Goal: Use online tool/utility: Use online tool/utility

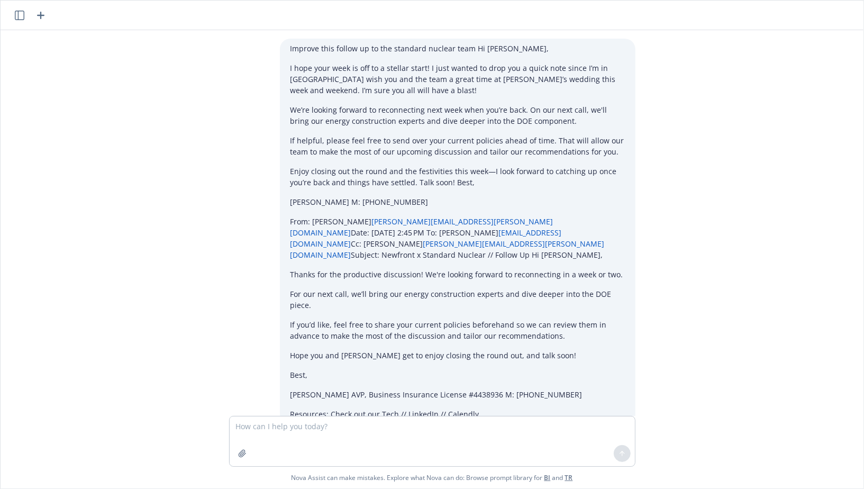
scroll to position [323, 0]
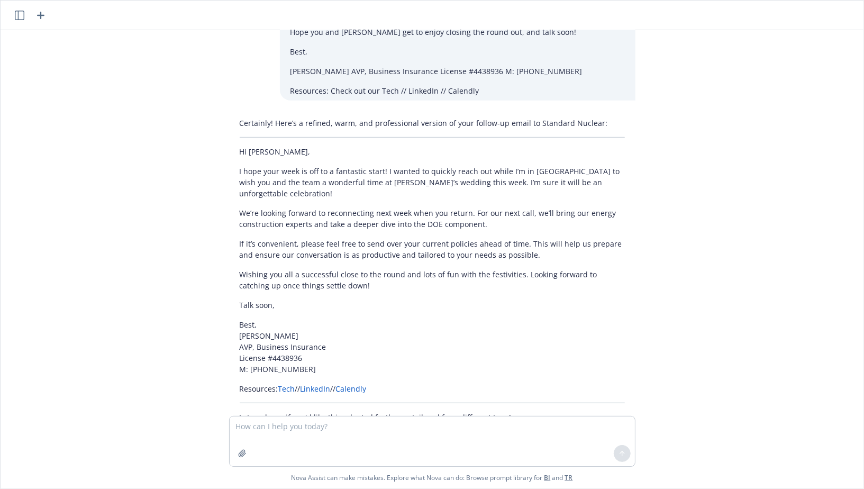
click at [39, 13] on icon "button" at bounding box center [40, 15] width 13 height 13
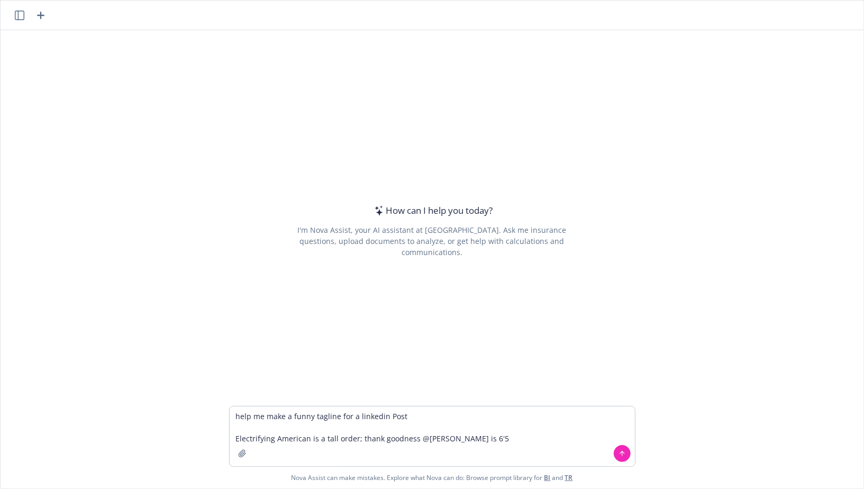
type textarea "help me make a funny tagline for a linkedin Post Electrifying American is a tal…"
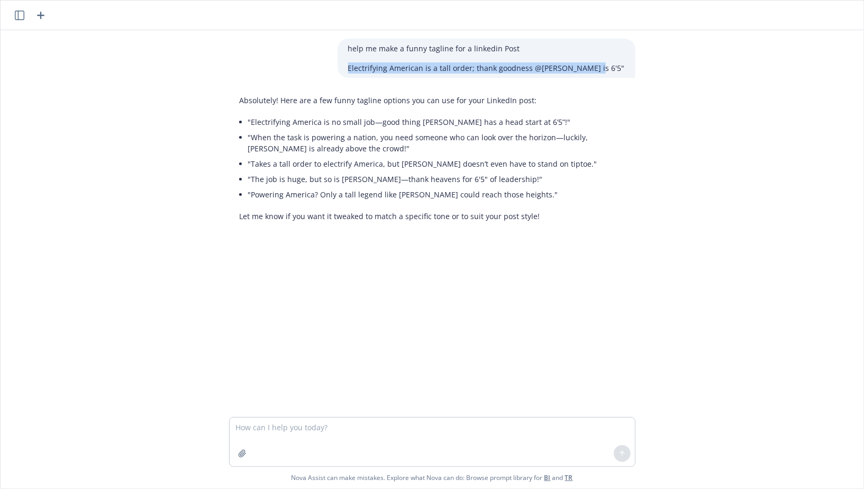
drag, startPoint x: 622, startPoint y: 67, endPoint x: 371, endPoint y: 61, distance: 250.8
click at [371, 61] on div "help me make a funny tagline for a linkedin Post Electrifying American is a tal…" at bounding box center [432, 58] width 423 height 39
copy p "Electrifying American is a tall order; thank goodness @[PERSON_NAME] is 6'5"
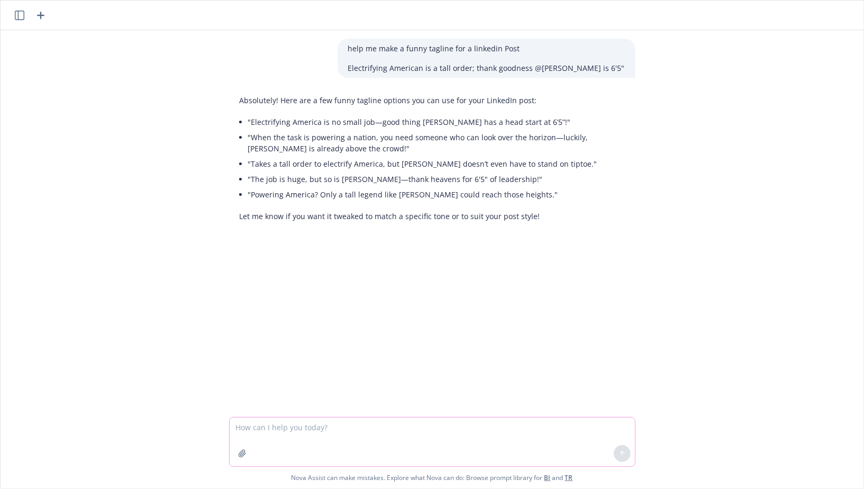
click at [309, 425] on textarea at bounding box center [432, 441] width 405 height 49
paste textarea "Electrifying American is a tall order; thank goodness @[PERSON_NAME] is 6'5"
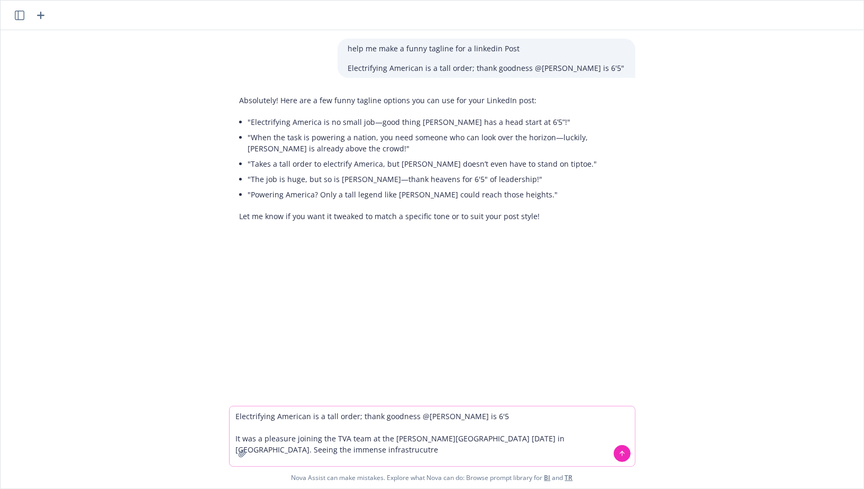
type textarea "Electrifying American is a tall order; thank goodness @[PERSON_NAME] is 6'5 It …"
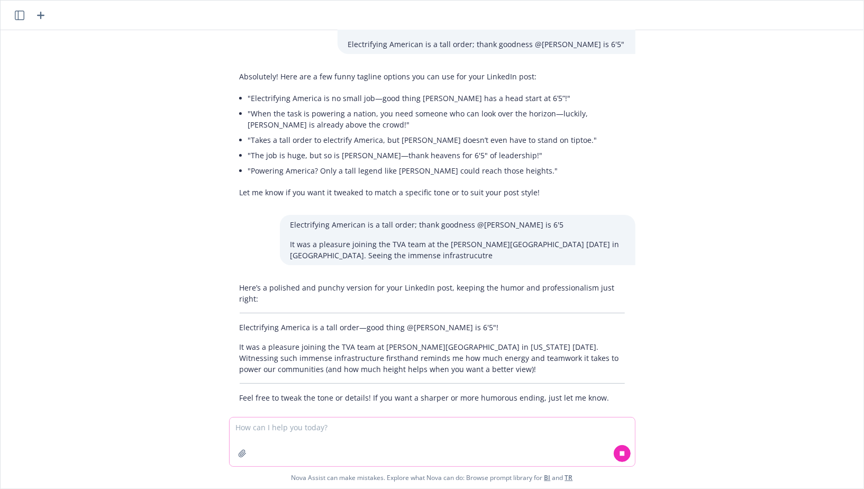
scroll to position [26, 0]
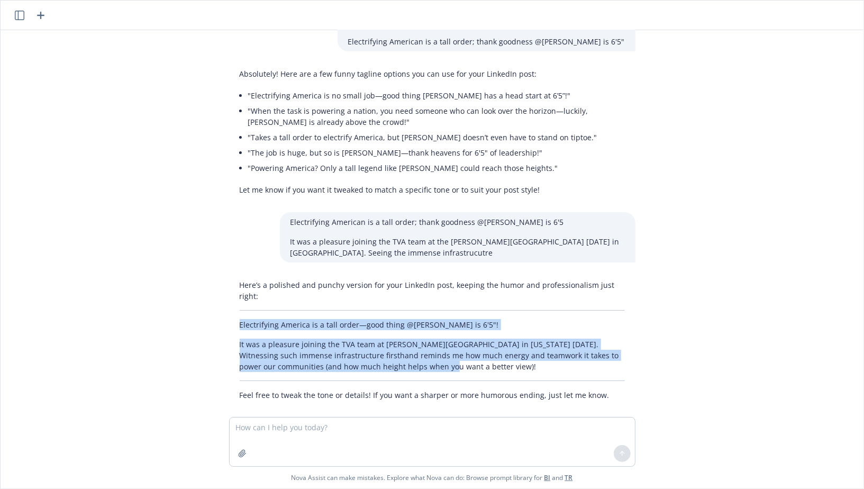
drag, startPoint x: 436, startPoint y: 354, endPoint x: 238, endPoint y: 314, distance: 202.0
click at [238, 314] on div "Here’s a polished and punchy version for your LinkedIn post, keeping the humor …" at bounding box center [432, 340] width 406 height 130
copy div "Electrifying America is a tall order—good thing @[PERSON_NAME] is 6'5"! It was …"
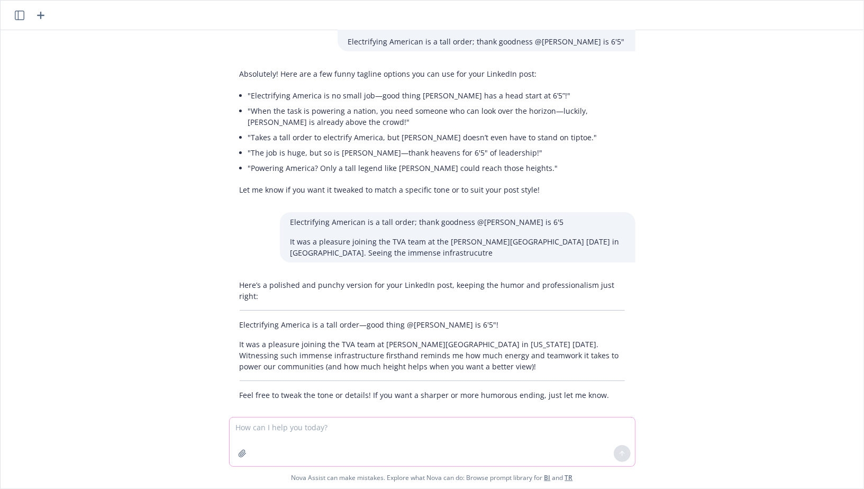
click at [312, 431] on textarea at bounding box center [432, 441] width 405 height 49
paste textarea "Electrifying America is a tall order—good thing @[PERSON_NAME] is 6'5"! It was …"
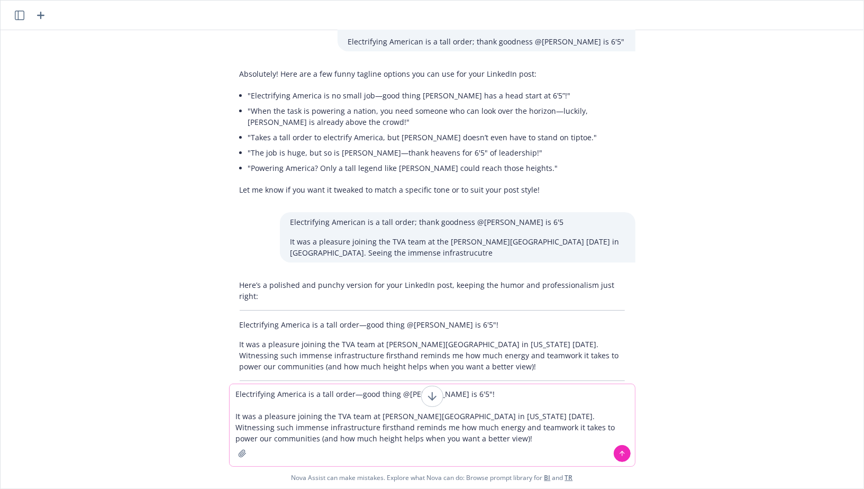
click at [473, 392] on textarea "Electrifying America is a tall order—good thing @[PERSON_NAME] is 6'5"! It was …" at bounding box center [432, 425] width 405 height 82
click at [404, 395] on textarea "Electrifying America is a tall order—good thing @[PERSON_NAME] is 6'5" It was a…" at bounding box center [432, 425] width 405 height 82
click at [400, 435] on textarea "Electrifying America is a tall order—good thing [PERSON_NAME] is 6'5" It was a …" at bounding box center [432, 425] width 405 height 82
drag, startPoint x: 492, startPoint y: 446, endPoint x: 546, endPoint y: 427, distance: 57.0
click at [546, 427] on textarea "Electrifying America is a tall order—good thing [PERSON_NAME] is 6'5" It was a …" at bounding box center [432, 425] width 405 height 82
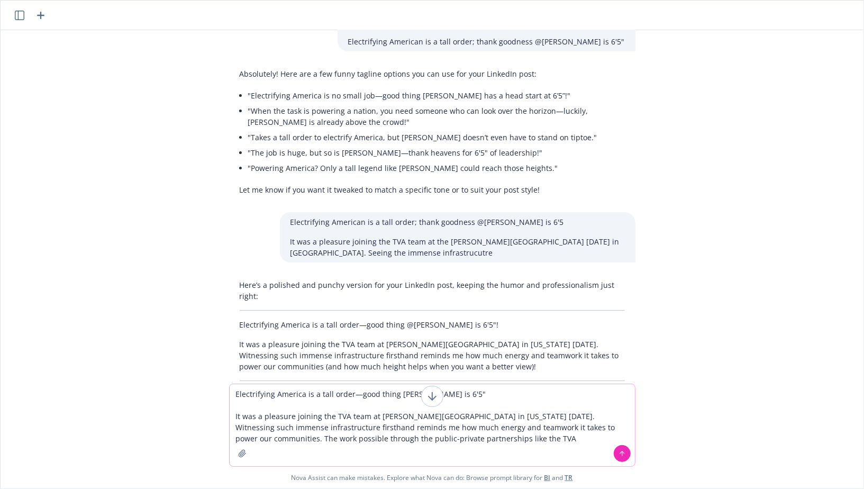
click at [266, 442] on textarea "Electrifying America is a tall order—good thing [PERSON_NAME] is 6'5" It was a …" at bounding box center [432, 425] width 405 height 82
click at [353, 439] on textarea "Electrifying America is a tall order—good thing [PERSON_NAME] is 6'5" It was a …" at bounding box center [432, 425] width 405 height 82
click at [338, 440] on textarea "Electrifying America is a tall order—good thing [PERSON_NAME] is 6'5" It was a …" at bounding box center [432, 425] width 405 height 82
drag, startPoint x: 543, startPoint y: 439, endPoint x: 486, endPoint y: 440, distance: 56.6
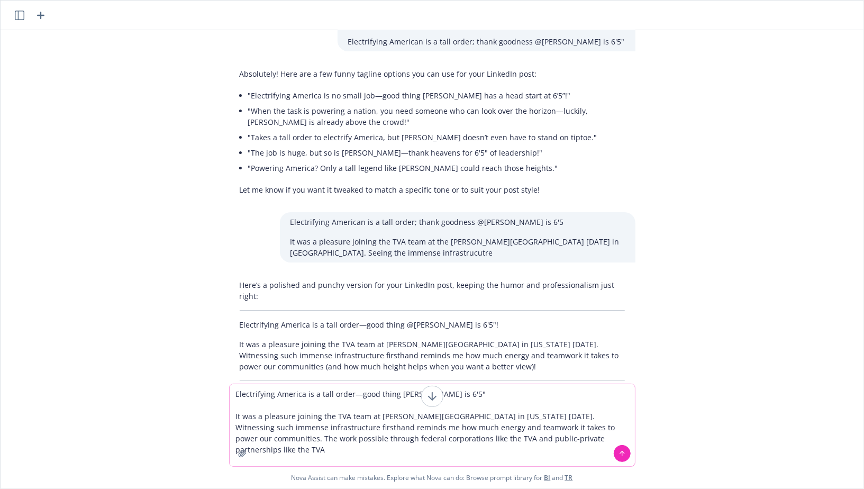
click at [487, 440] on textarea "Electrifying America is a tall order—good thing [PERSON_NAME] is 6'5" It was a …" at bounding box center [432, 425] width 405 height 82
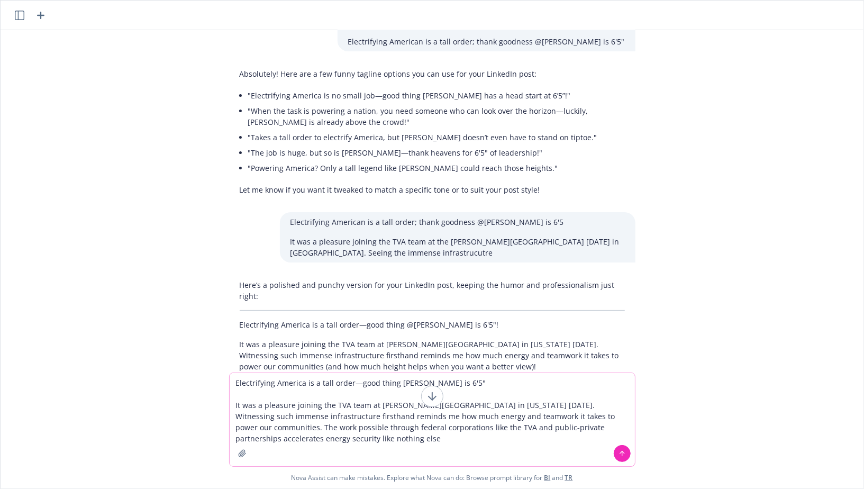
type textarea "Electrifying America is a tall order—good thing [PERSON_NAME] is 6'5" It was a …"
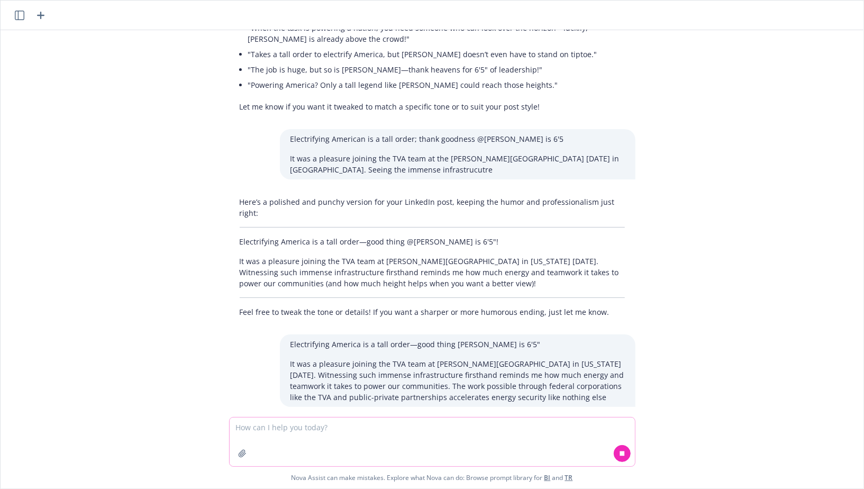
scroll to position [129, 0]
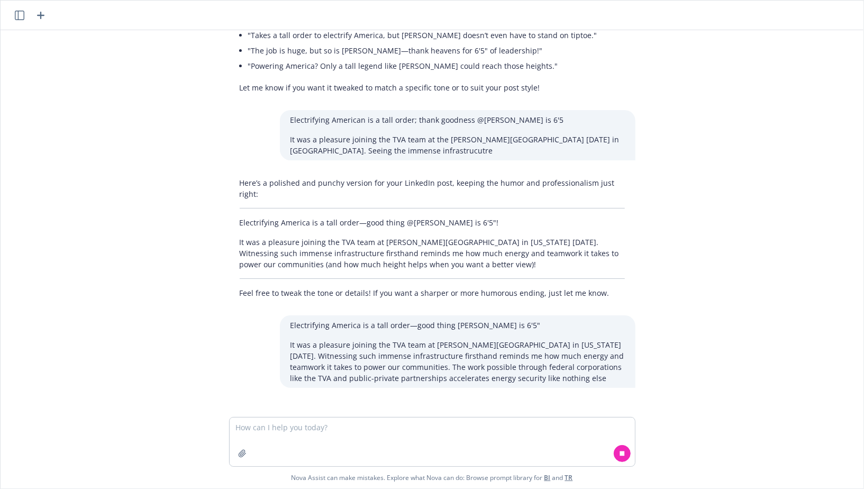
click at [365, 352] on p "It was a pleasure joining the TVA team at [PERSON_NAME][GEOGRAPHIC_DATA] in [US…" at bounding box center [457, 361] width 334 height 44
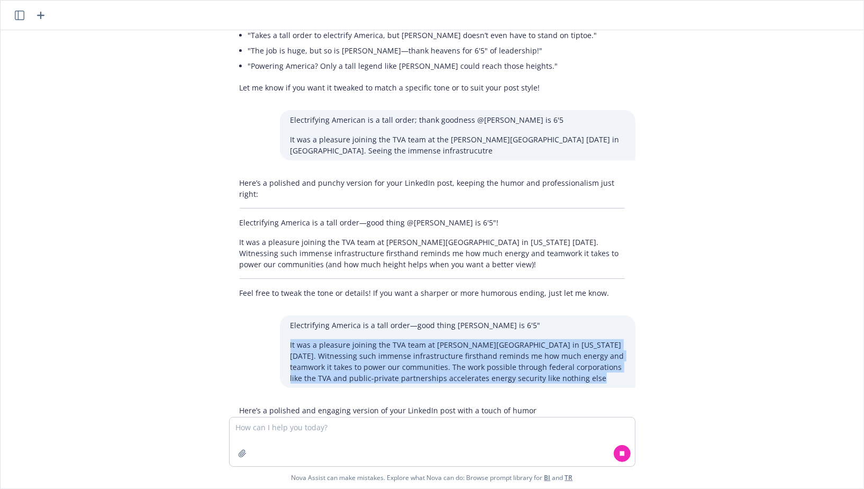
click at [365, 352] on p "It was a pleasure joining the TVA team at [PERSON_NAME][GEOGRAPHIC_DATA] in [US…" at bounding box center [457, 361] width 334 height 44
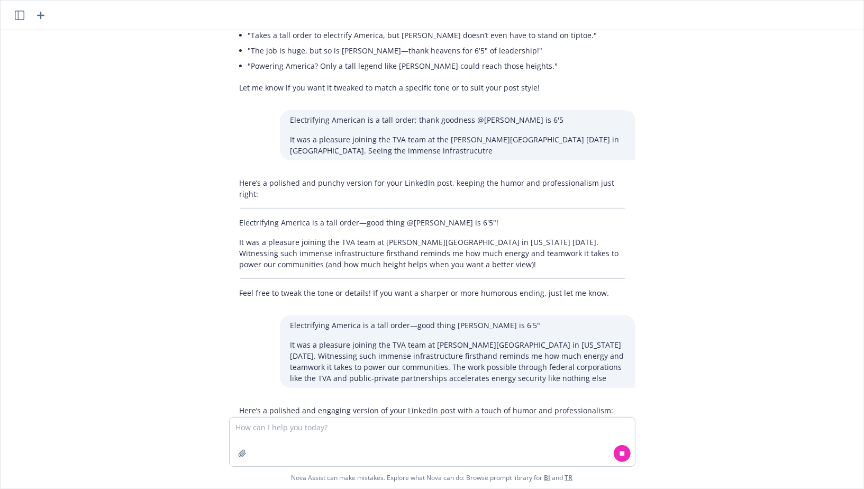
click at [395, 362] on p "It was a pleasure joining the TVA team at [PERSON_NAME][GEOGRAPHIC_DATA] in [US…" at bounding box center [457, 361] width 334 height 44
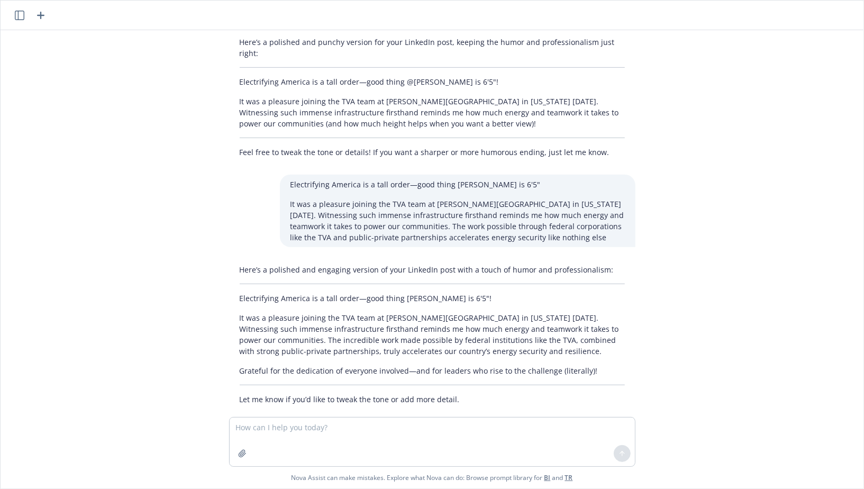
scroll to position [273, 0]
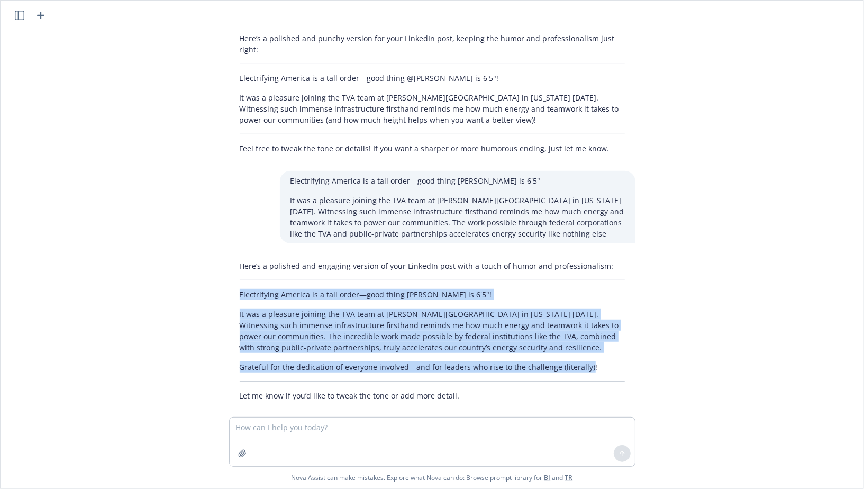
drag, startPoint x: 585, startPoint y: 356, endPoint x: 239, endPoint y: 282, distance: 353.8
click at [239, 282] on div "Here’s a polished and engaging version of your LinkedIn post with a touch of hu…" at bounding box center [432, 330] width 406 height 149
copy div "Electrifying America is a tall order—good thing [PERSON_NAME] is 6'5"! It was a…"
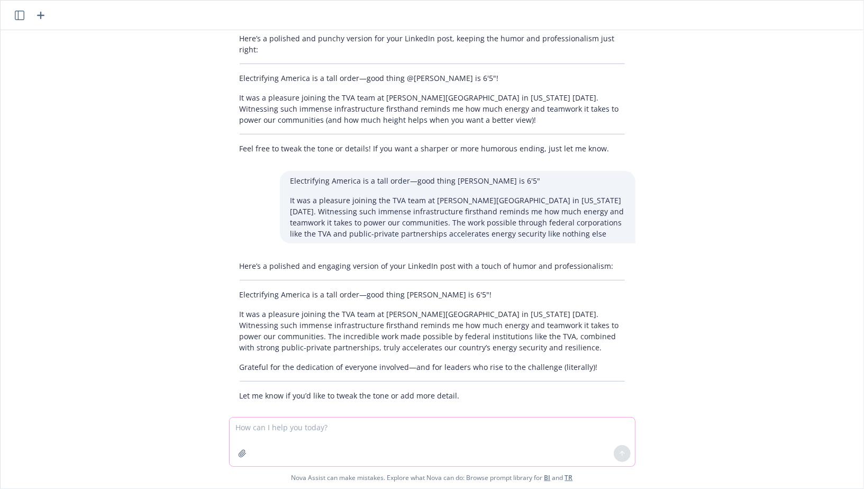
click at [284, 434] on textarea at bounding box center [432, 441] width 405 height 49
paste textarea "Electrifying America is a tall order—good thing [PERSON_NAME] is 6'5"! It was a…"
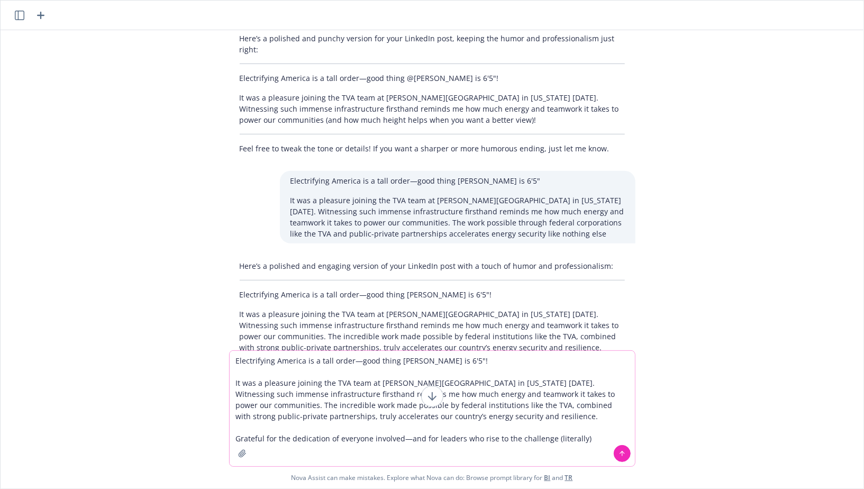
click at [351, 408] on textarea "Electrifying America is a tall order—good thing [PERSON_NAME] is 6'5"! It was a…" at bounding box center [432, 408] width 405 height 115
click at [388, 415] on textarea "Electrifying America is a tall order—good thing [PERSON_NAME] is 6'5"! It was a…" at bounding box center [432, 408] width 405 height 115
click at [472, 415] on textarea "Electrifying America is a tall order—good thing [PERSON_NAME] is 6'5"! It was a…" at bounding box center [432, 408] width 405 height 115
click at [400, 439] on textarea "Electrifying America is a tall order—good thing [PERSON_NAME] is 6'5"! It was a…" at bounding box center [432, 408] width 405 height 115
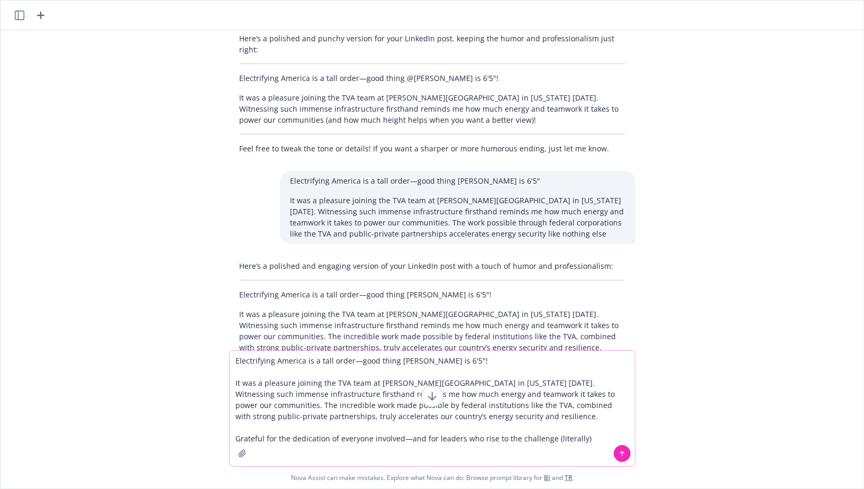
click at [400, 439] on textarea "Electrifying America is a tall order—good thing [PERSON_NAME] is 6'5"! It was a…" at bounding box center [432, 408] width 405 height 115
click at [439, 415] on textarea "Electrifying America is a tall order—good thing [PERSON_NAME] is 6'5"! It was a…" at bounding box center [432, 408] width 405 height 115
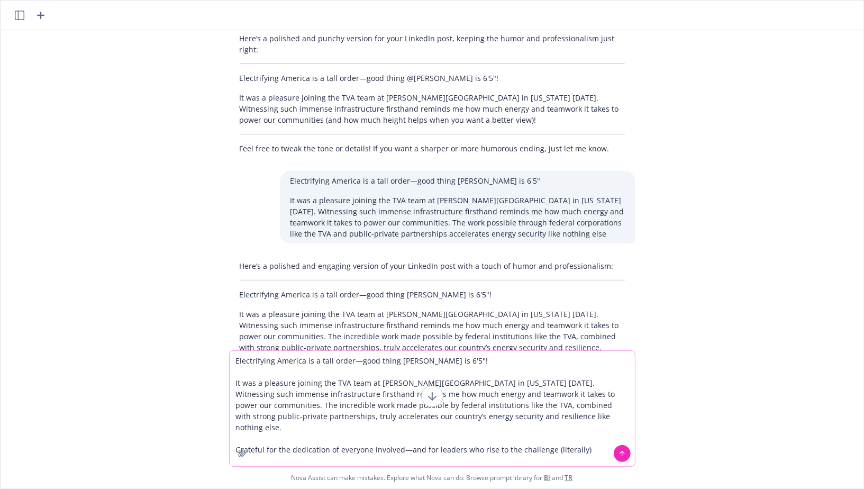
click at [418, 441] on textarea "Electrifying America is a tall order—good thing [PERSON_NAME] is 6'5"! It was a…" at bounding box center [432, 408] width 405 height 115
type textarea "Electrifying America is a tall order—good thing [PERSON_NAME] is 6'5"! It was a…"
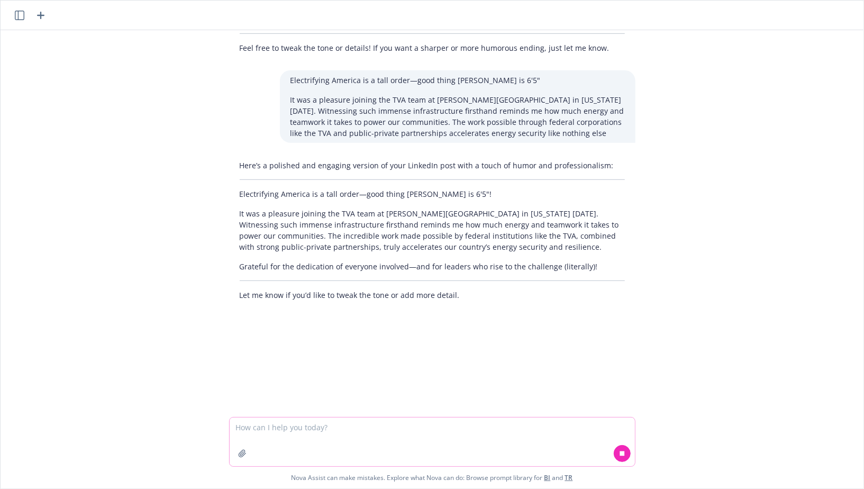
scroll to position [406, 0]
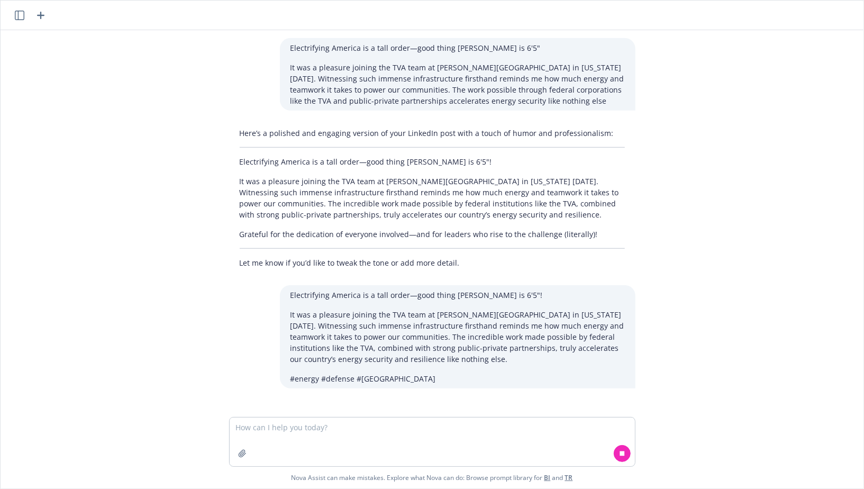
click at [446, 309] on p "It was a pleasure joining the TVA team at [PERSON_NAME][GEOGRAPHIC_DATA] in [US…" at bounding box center [457, 337] width 334 height 56
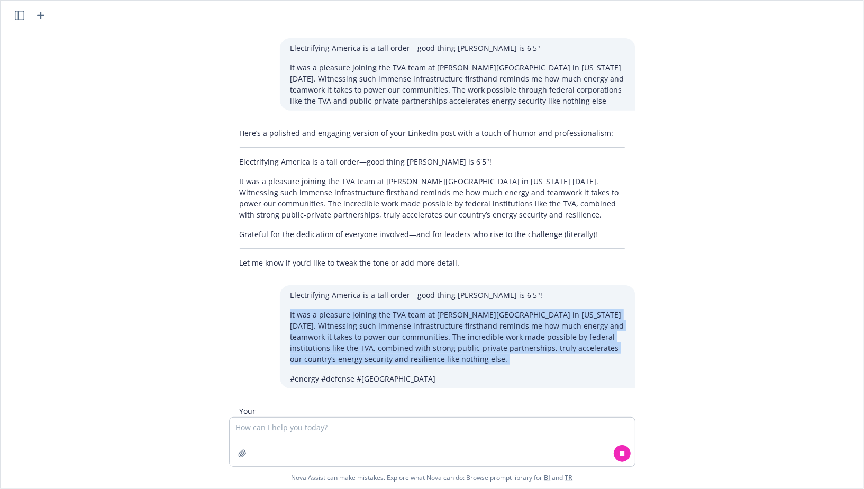
click at [446, 309] on p "It was a pleasure joining the TVA team at [PERSON_NAME][GEOGRAPHIC_DATA] in [US…" at bounding box center [457, 337] width 334 height 56
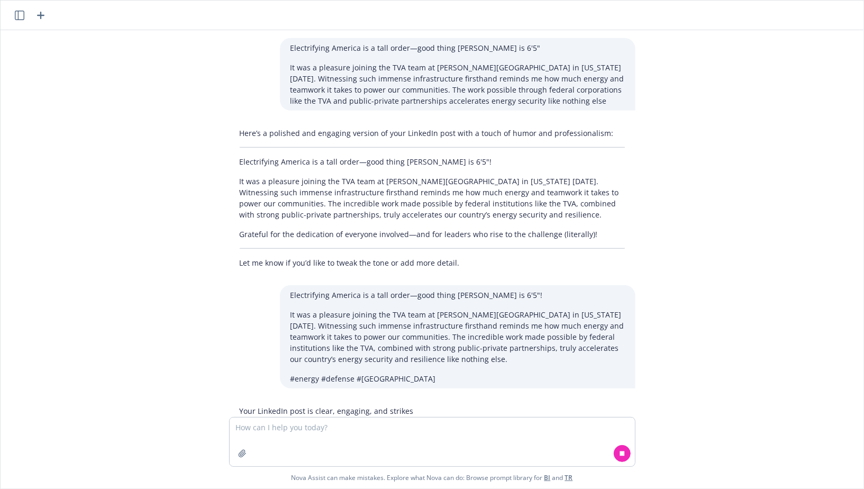
click at [424, 311] on p "It was a pleasure joining the TVA team at [PERSON_NAME][GEOGRAPHIC_DATA] in [US…" at bounding box center [457, 337] width 334 height 56
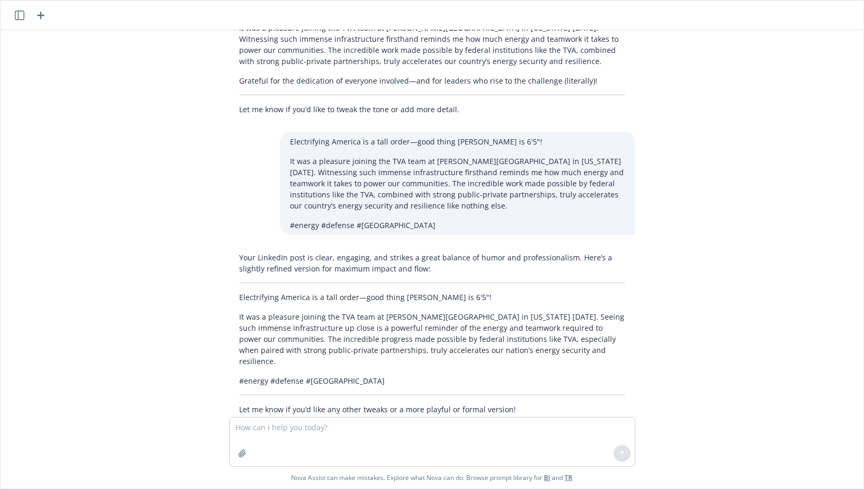
scroll to position [561, 0]
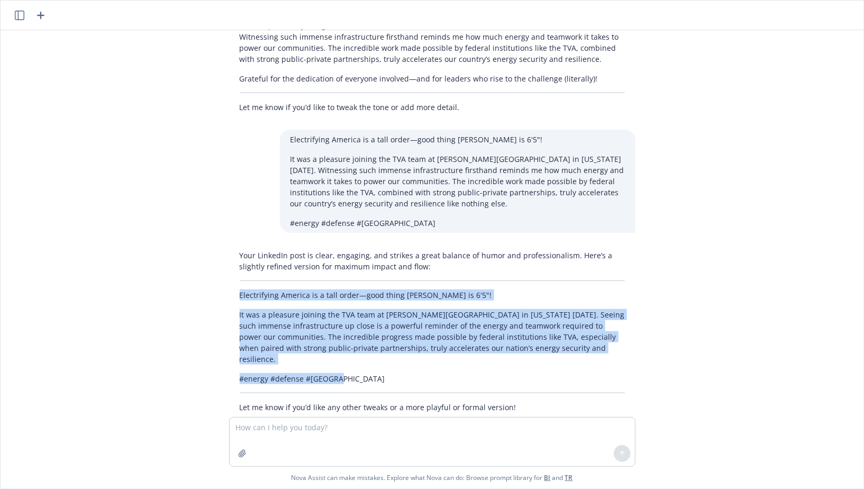
drag, startPoint x: 240, startPoint y: 281, endPoint x: 355, endPoint y: 350, distance: 135.0
click at [355, 350] on div "Your LinkedIn post is clear, engaging, and strikes a great balance of humor and…" at bounding box center [432, 330] width 406 height 171
copy div "Electrifying America is a tall order—good thing [PERSON_NAME] is 6'5"! It was a…"
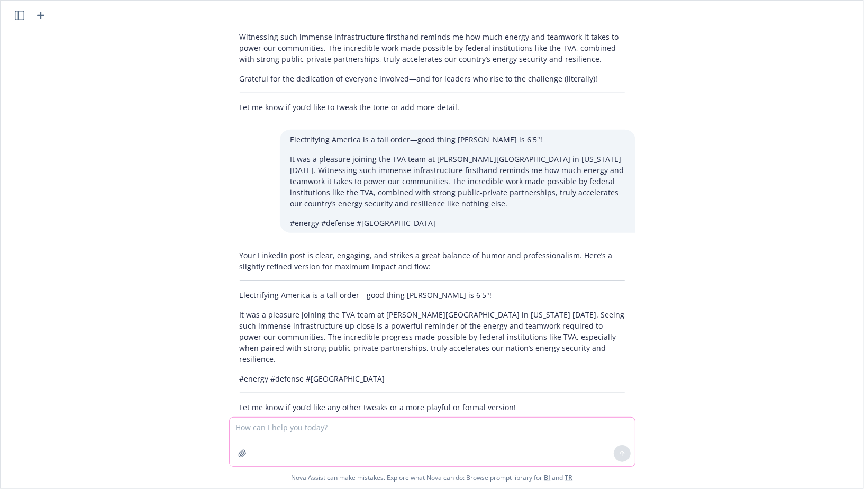
click at [303, 421] on textarea at bounding box center [432, 441] width 405 height 49
paste textarea "Electrifying America is a tall order—good thing [PERSON_NAME] is 6'5"! It was a…"
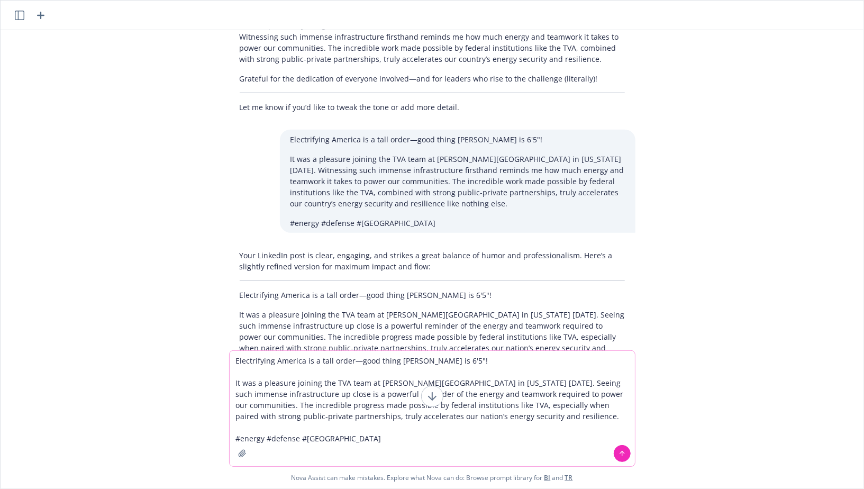
click at [464, 361] on textarea "Electrifying America is a tall order—good thing [PERSON_NAME] is 6'5"! It was a…" at bounding box center [432, 408] width 405 height 115
type textarea "Electrifying America is a tall order—good thing [PERSON_NAME] is 6'5" It was a …"
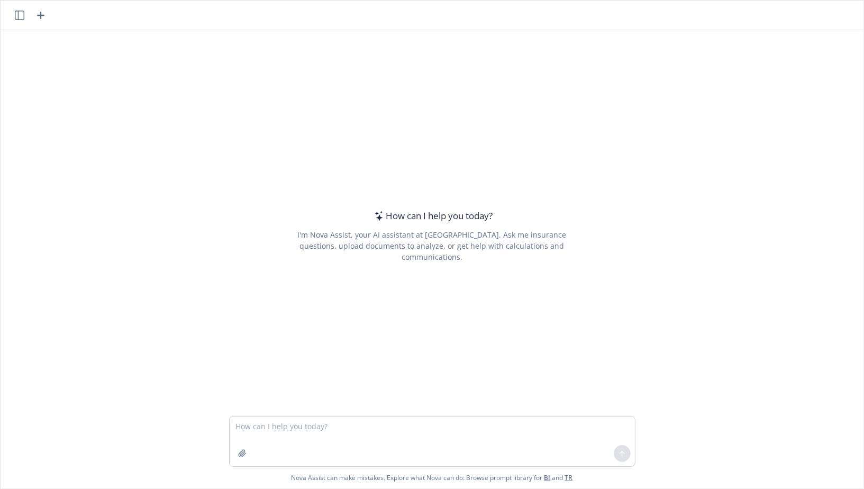
click at [305, 432] on textarea at bounding box center [432, 441] width 405 height 50
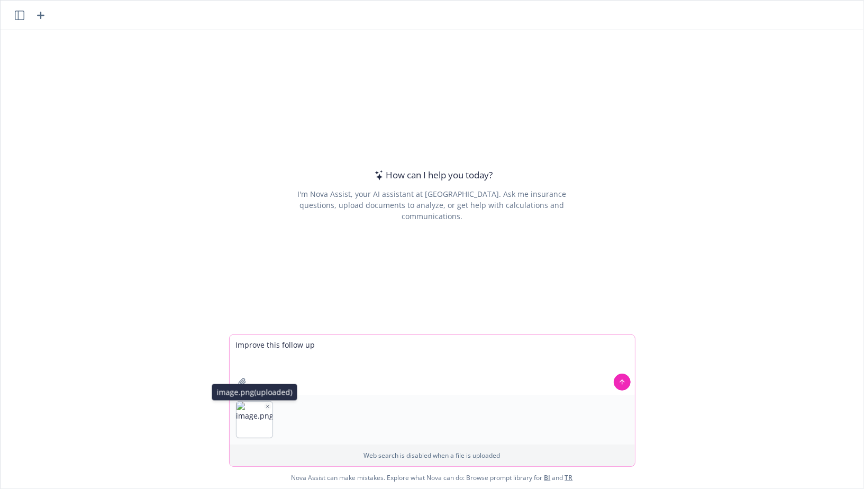
click at [269, 409] on icon "button" at bounding box center [267, 406] width 5 height 5
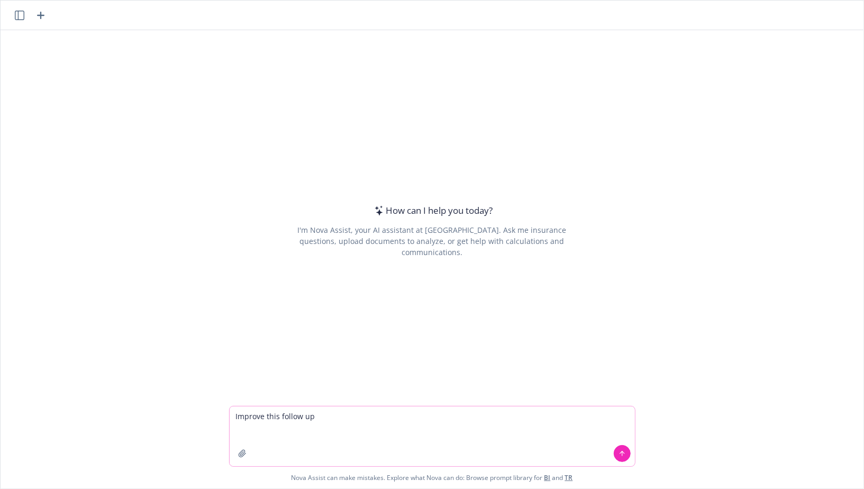
paste textarea "Hi Jackson, I hope you’re having a stellar week! Last time we spoke we talked a…"
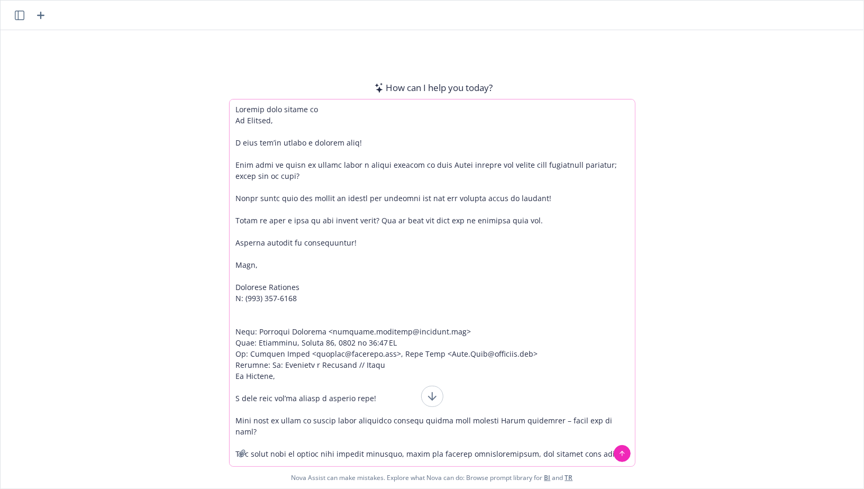
click at [355, 107] on textarea at bounding box center [432, 282] width 405 height 367
type textarea "Improve this follow up Hi Jackson, I hope you’re having a stellar week! Last ti…"
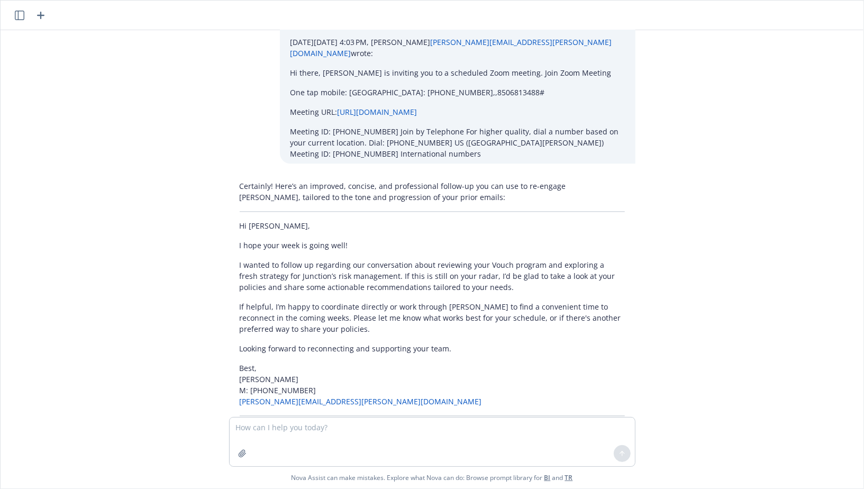
scroll to position [1598, 0]
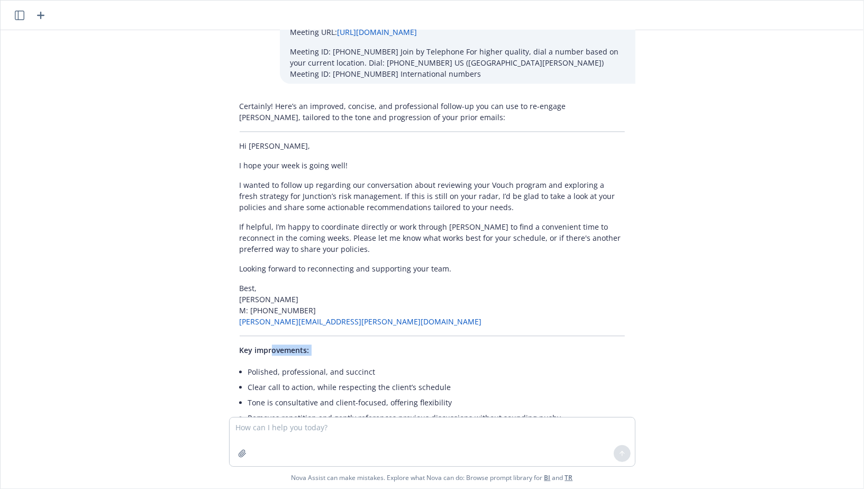
drag, startPoint x: 272, startPoint y: 331, endPoint x: 270, endPoint y: 297, distance: 34.5
click at [270, 296] on div "Certainly! Here’s an improved, concise, and professional follow-up you can use …" at bounding box center [432, 278] width 406 height 364
click at [298, 395] on li "Tone is consultative and client-focused, offering flexibility" at bounding box center [436, 402] width 377 height 15
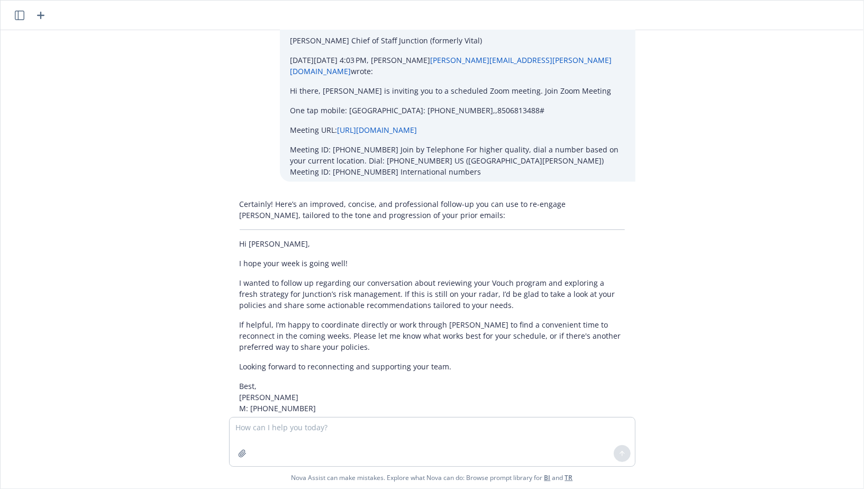
scroll to position [1486, 0]
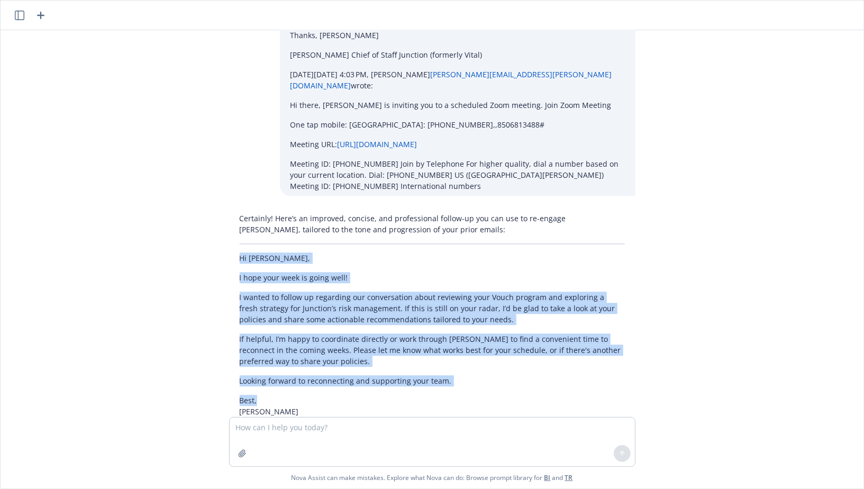
drag, startPoint x: 265, startPoint y: 334, endPoint x: 234, endPoint y: 192, distance: 145.6
click at [234, 208] on div "Certainly! Here’s an improved, concise, and professional follow-up you can use …" at bounding box center [432, 390] width 406 height 364
copy div "Hi Jackson, I hope your week is going well! I wanted to follow up regarding our…"
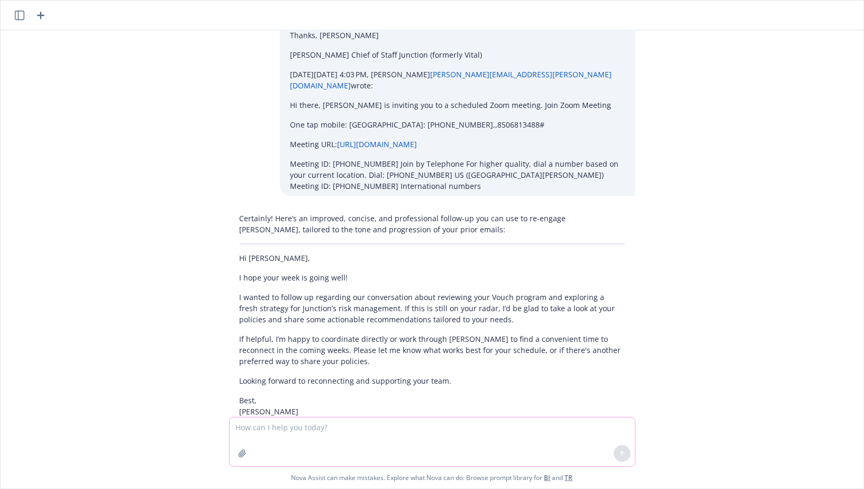
click at [267, 432] on textarea at bounding box center [432, 441] width 405 height 49
paste textarea "Hi Jackson, I hope your week is going well! I wanted to follow up regarding our…"
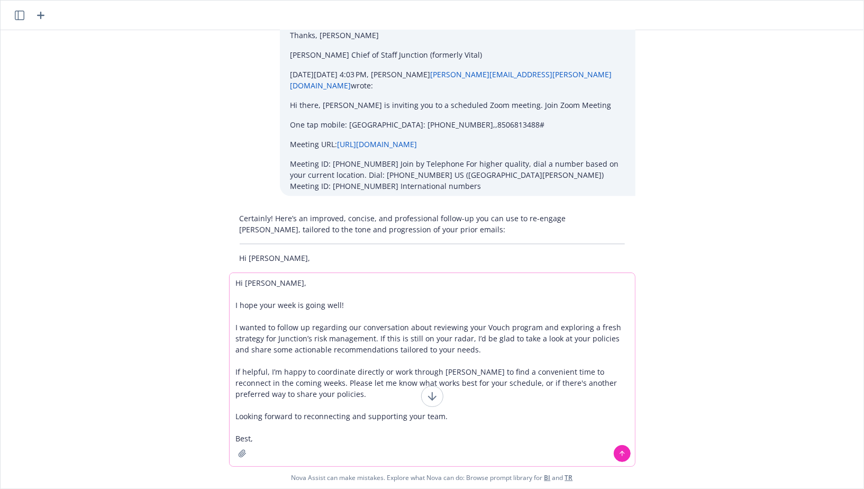
drag, startPoint x: 364, startPoint y: 308, endPoint x: 259, endPoint y: 307, distance: 105.8
click at [259, 307] on textarea "Hi Jackson, I hope your week is going well! I wanted to follow up regarding our…" at bounding box center [432, 369] width 405 height 193
click at [326, 345] on textarea "Hi Jackson, I hope that you are having a stellar week! I wanted to follow up re…" at bounding box center [432, 369] width 405 height 193
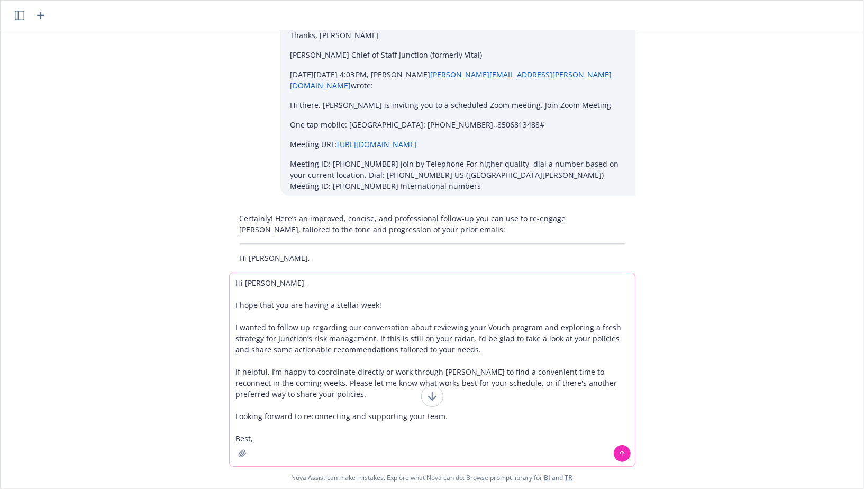
click at [372, 341] on textarea "Hi Jackson, I hope that you are having a stellar week! I wanted to follow up re…" at bounding box center [432, 369] width 405 height 193
drag, startPoint x: 234, startPoint y: 328, endPoint x: 375, endPoint y: 339, distance: 140.6
click at [375, 340] on textarea "Hi Jackson, I hope that you are having a stellar week! I wanted to follow up re…" at bounding box center [432, 369] width 405 height 193
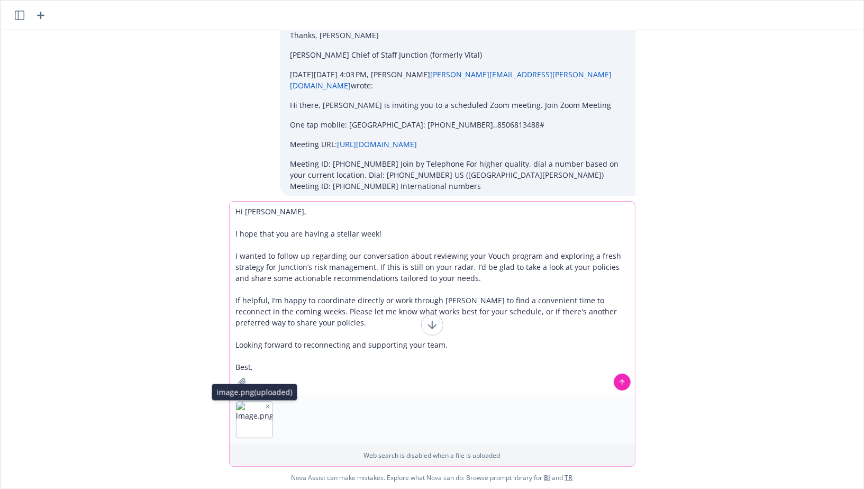
click at [265, 404] on icon "button" at bounding box center [267, 406] width 5 height 5
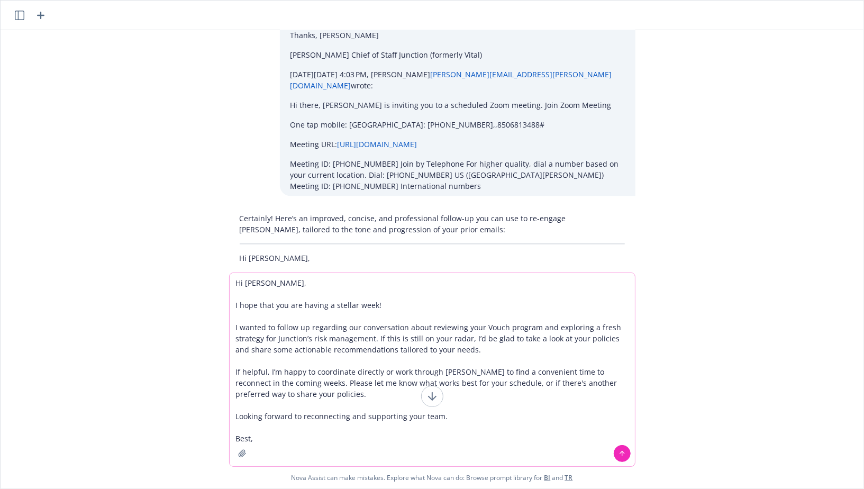
drag, startPoint x: 235, startPoint y: 330, endPoint x: 375, endPoint y: 335, distance: 139.8
click at [375, 335] on textarea "Hi Jackson, I hope that you are having a stellar week! I wanted to follow up re…" at bounding box center [432, 369] width 405 height 193
paste textarea "Last time we spoke we talked about a second opinion on your Vouch program and f…"
drag, startPoint x: 313, startPoint y: 393, endPoint x: 296, endPoint y: 376, distance: 24.7
click at [296, 376] on textarea "Hi Jackson, I hope that you are having a stellar week! Last time we spoke we ta…" at bounding box center [432, 369] width 405 height 193
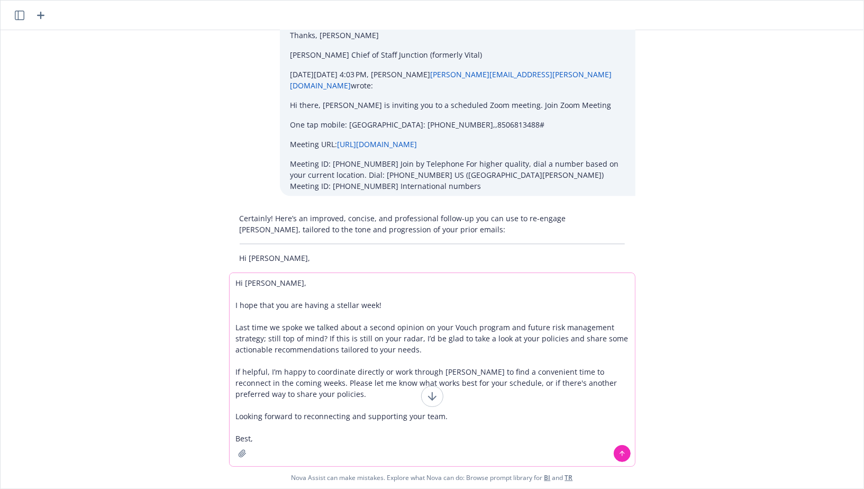
click at [350, 378] on textarea "Hi Jackson, I hope that you are having a stellar week! Last time we spoke we ta…" at bounding box center [432, 369] width 405 height 193
drag, startPoint x: 382, startPoint y: 371, endPoint x: 289, endPoint y: 385, distance: 94.7
click at [289, 385] on textarea "Hi Jackson, I hope that you are having a stellar week! Last time we spoke we ta…" at bounding box center [432, 369] width 405 height 193
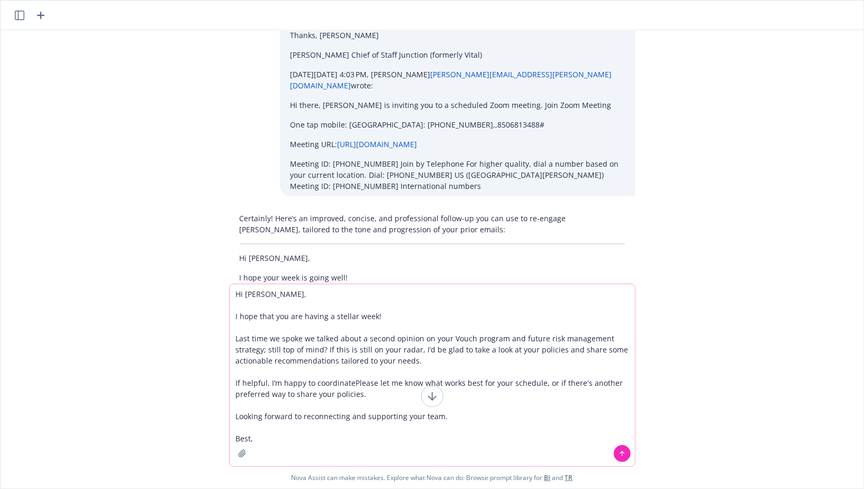
drag, startPoint x: 269, startPoint y: 386, endPoint x: 225, endPoint y: 385, distance: 43.9
click at [225, 385] on div "Hi Jackson, I hope that you are having a stellar week! Last time we spoke we ta…" at bounding box center [432, 386] width 863 height 205
click at [317, 385] on textarea "Hi Jackson, I hope that you are having a stellar week! Last time we spoke we ta…" at bounding box center [432, 375] width 405 height 182
drag, startPoint x: 377, startPoint y: 395, endPoint x: 523, endPoint y: 383, distance: 146.5
click at [523, 383] on textarea "Hi Jackson, I hope that you are having a stellar week! Last time we spoke we ta…" at bounding box center [432, 375] width 405 height 182
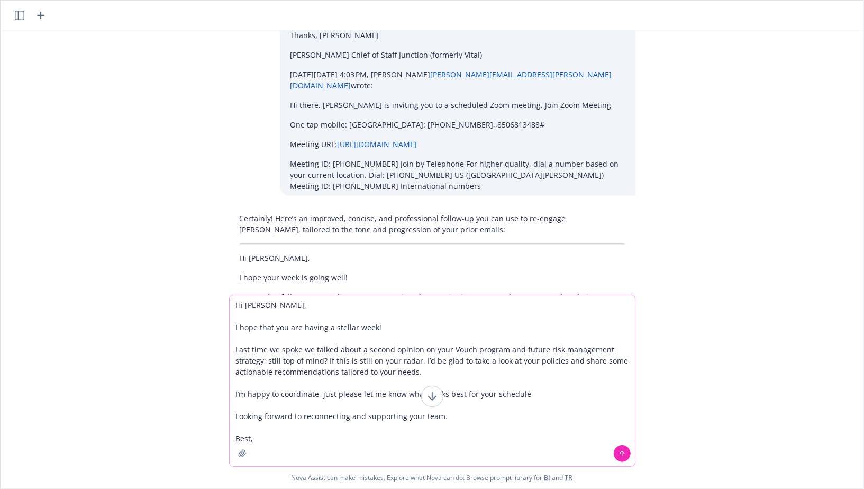
click at [317, 396] on textarea "Hi Jackson, I hope that you are having a stellar week! Last time we spoke we ta…" at bounding box center [432, 380] width 405 height 171
type textarea "Hi Jackson, I hope that you are having a stellar week! Last time we spoke we ta…"
click at [366, 372] on textarea "Hi Jackson, I hope that you are having a stellar week! Last time we spoke we ta…" at bounding box center [432, 380] width 405 height 171
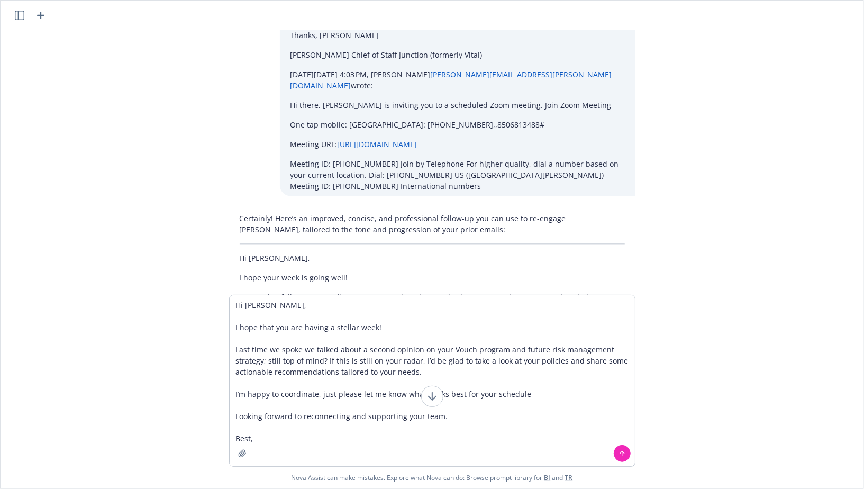
click at [40, 11] on icon "button" at bounding box center [40, 15] width 13 height 13
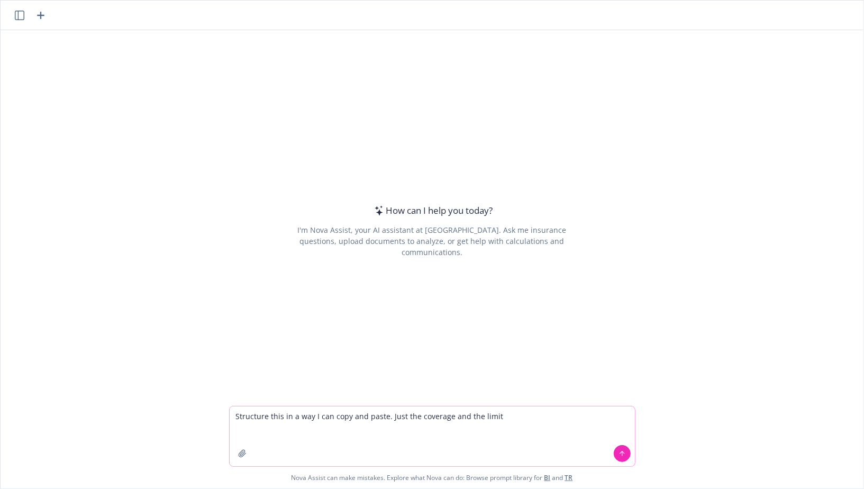
paste textarea "Limits Amount Policy Aggregate Limit 0.00 General Aggregate Applies to Per loca…"
type textarea "Structure this in a way I can copy and paste. Just the coverage and the limit L…"
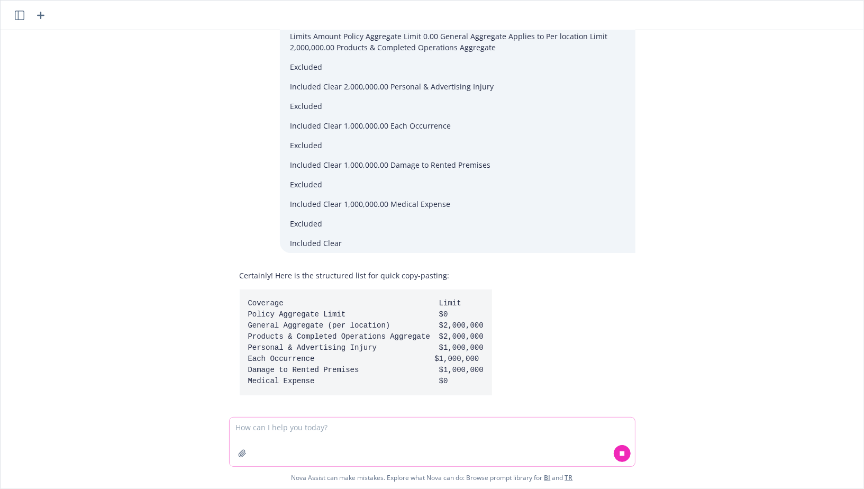
scroll to position [38, 0]
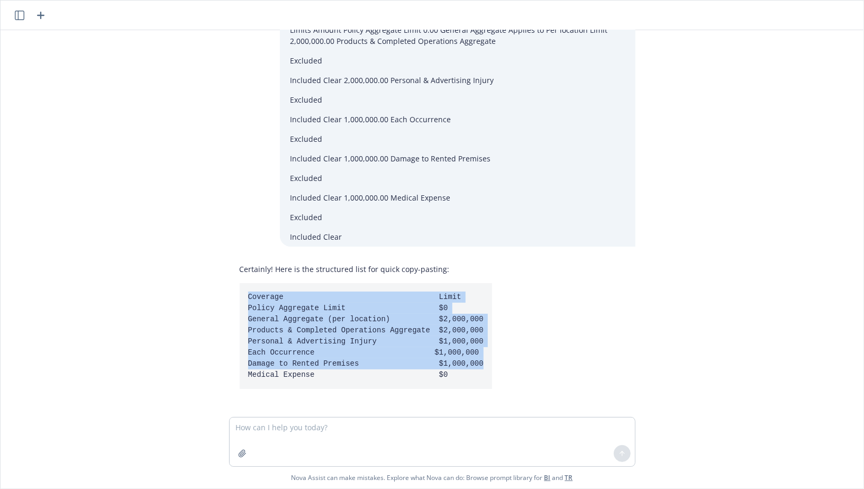
drag, startPoint x: 248, startPoint y: 295, endPoint x: 485, endPoint y: 364, distance: 247.4
click at [485, 364] on pre "Coverage Limit Policy Aggregate Limit $0 General Aggregate (per location) $2,00…" at bounding box center [366, 336] width 252 height 106
copy code "Coverage Limit Policy Aggregate Limit $0 General Aggregate (per location) $2,00…"
